Goal: Obtain resource: Obtain resource

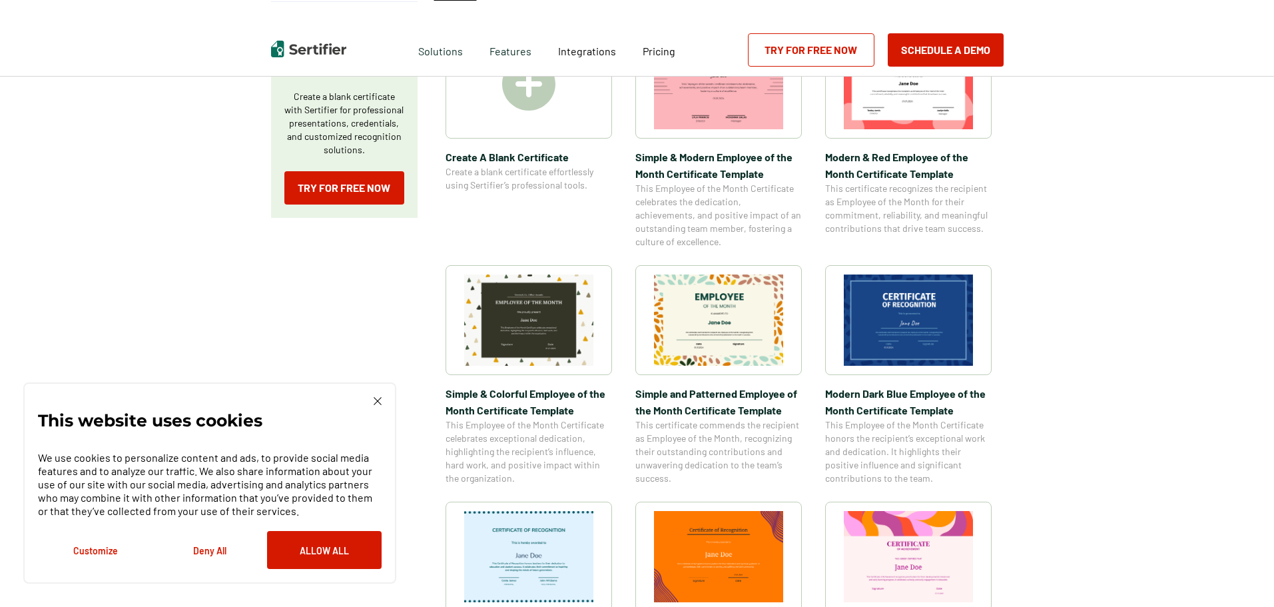
click at [909, 336] on img at bounding box center [908, 319] width 129 height 91
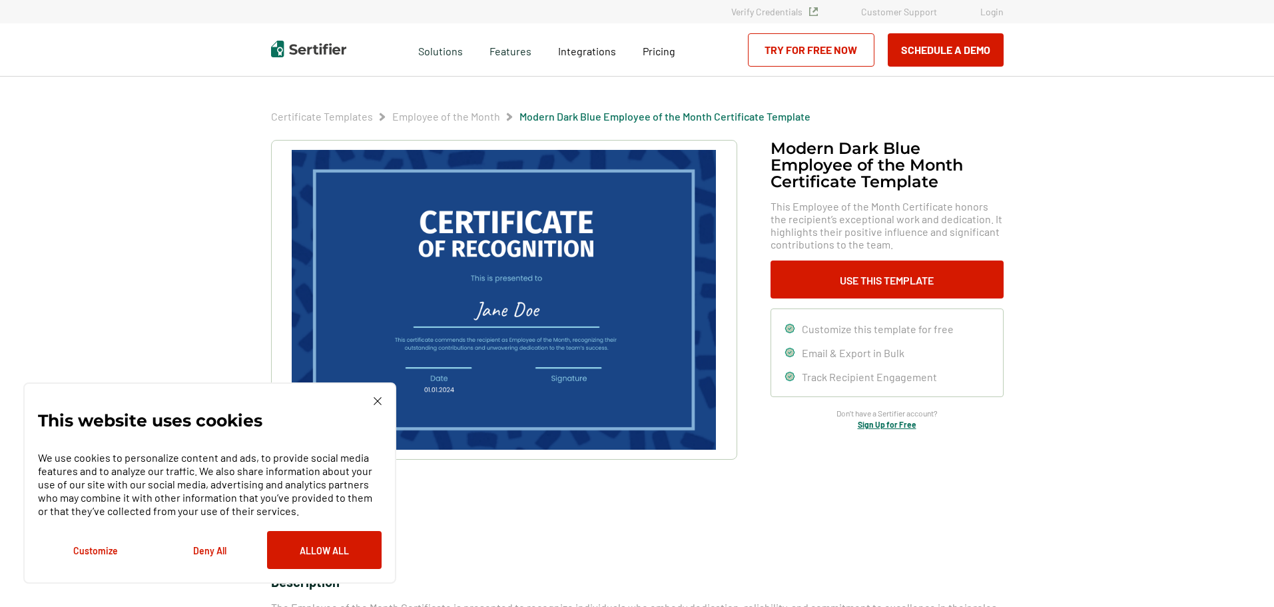
click at [376, 399] on img at bounding box center [378, 401] width 8 height 8
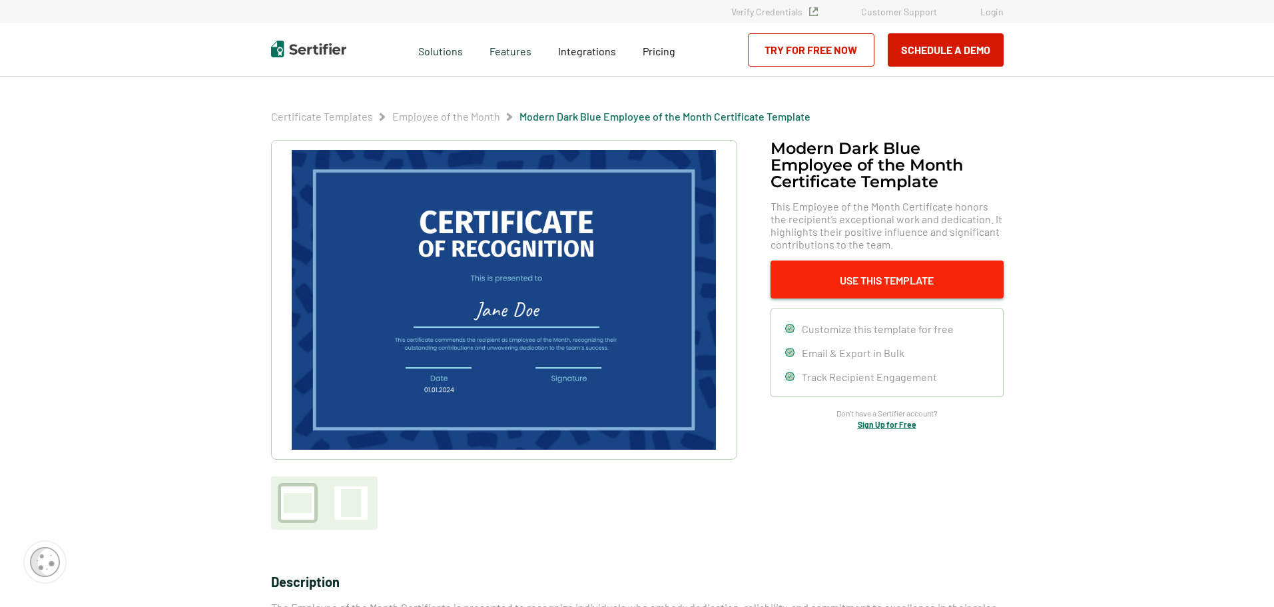
click at [894, 280] on button "Use This Template" at bounding box center [887, 279] width 233 height 38
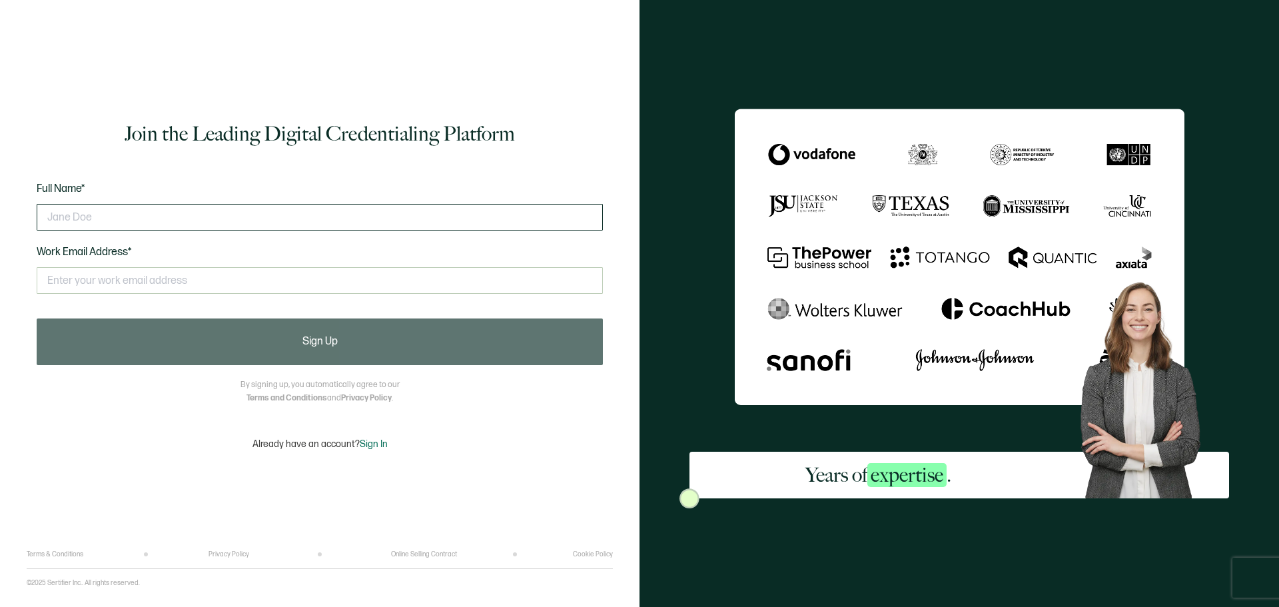
click at [129, 207] on input "text" at bounding box center [320, 217] width 566 height 27
